Goal: Information Seeking & Learning: Learn about a topic

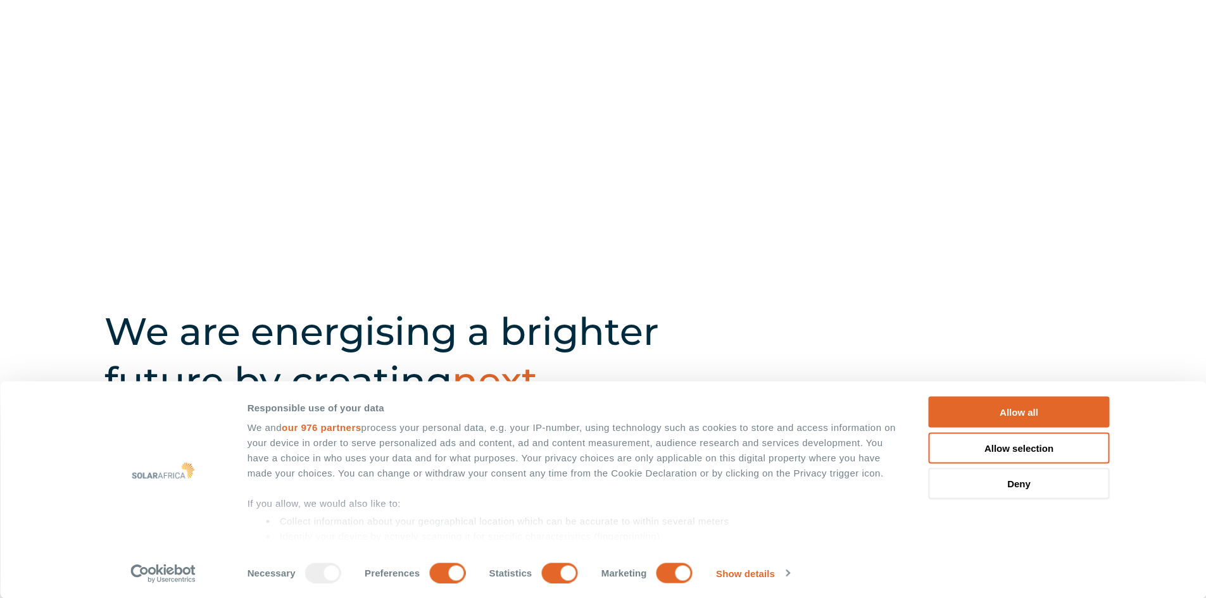
scroll to position [380, 0]
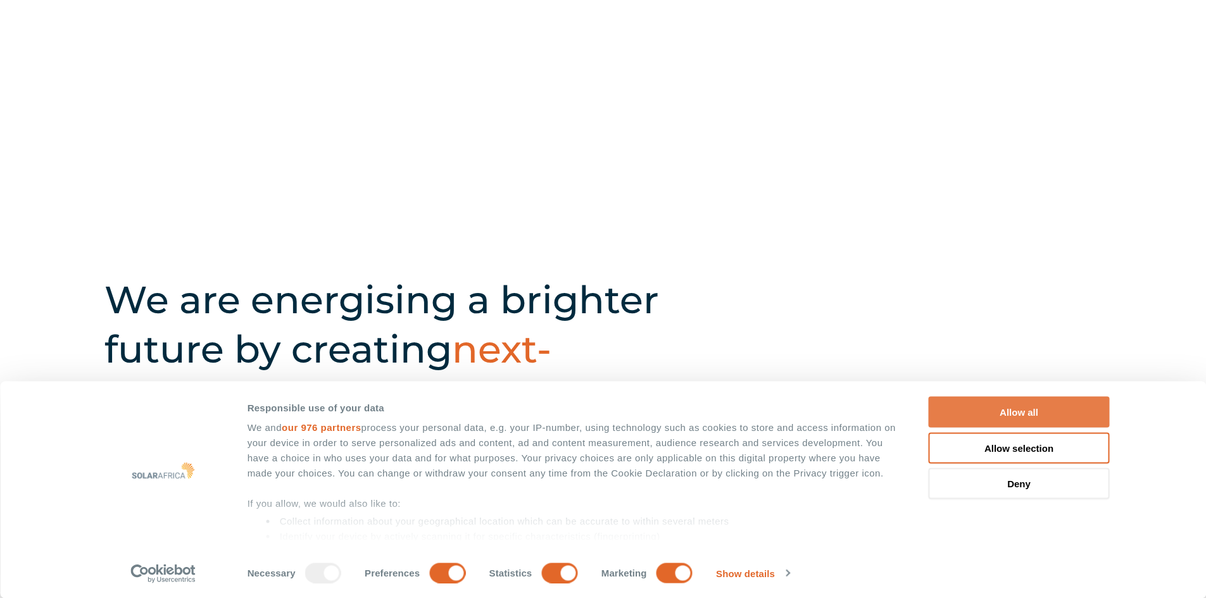
click at [1040, 414] on button "Allow all" at bounding box center [1019, 412] width 181 height 31
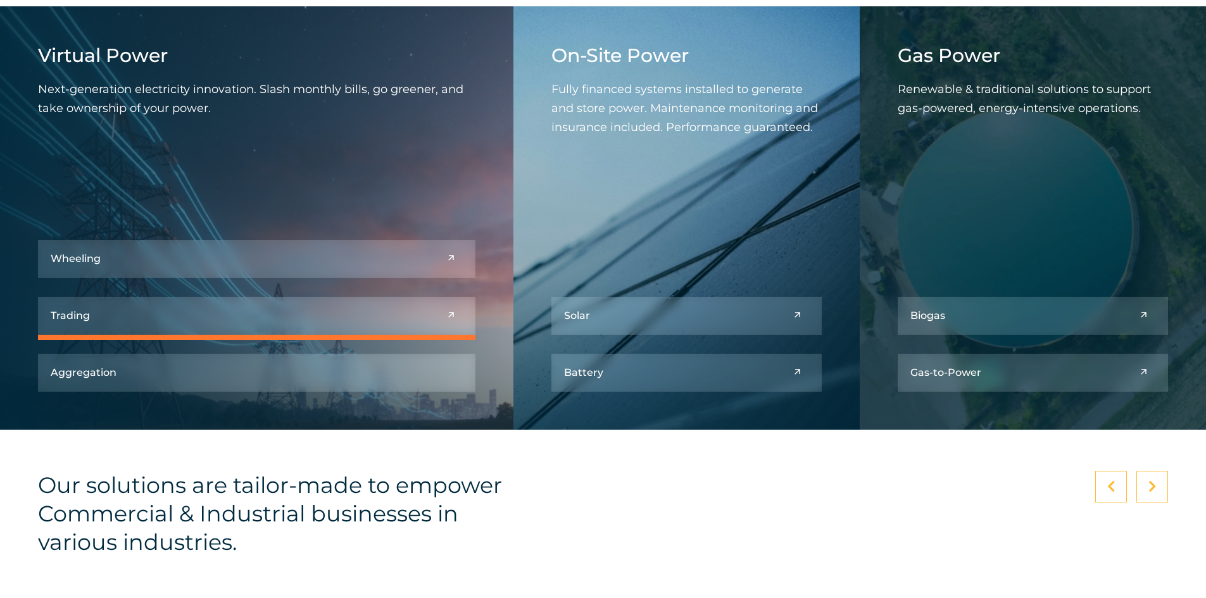
scroll to position [1583, 0]
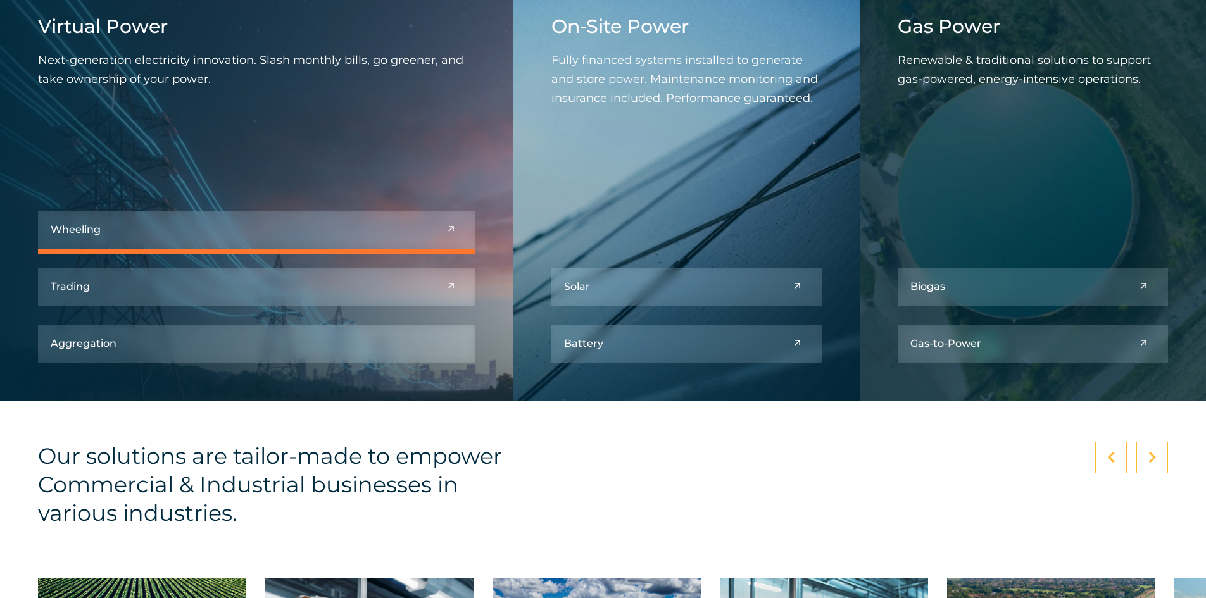
click at [419, 229] on link at bounding box center [257, 230] width 438 height 38
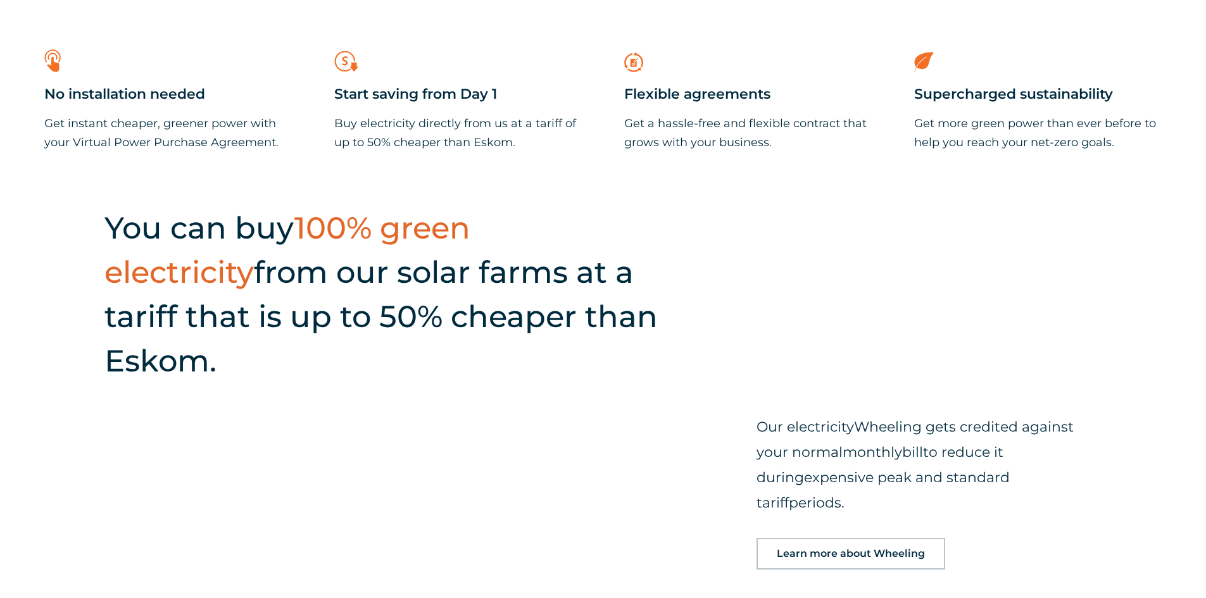
scroll to position [1140, 0]
